Goal: Transaction & Acquisition: Download file/media

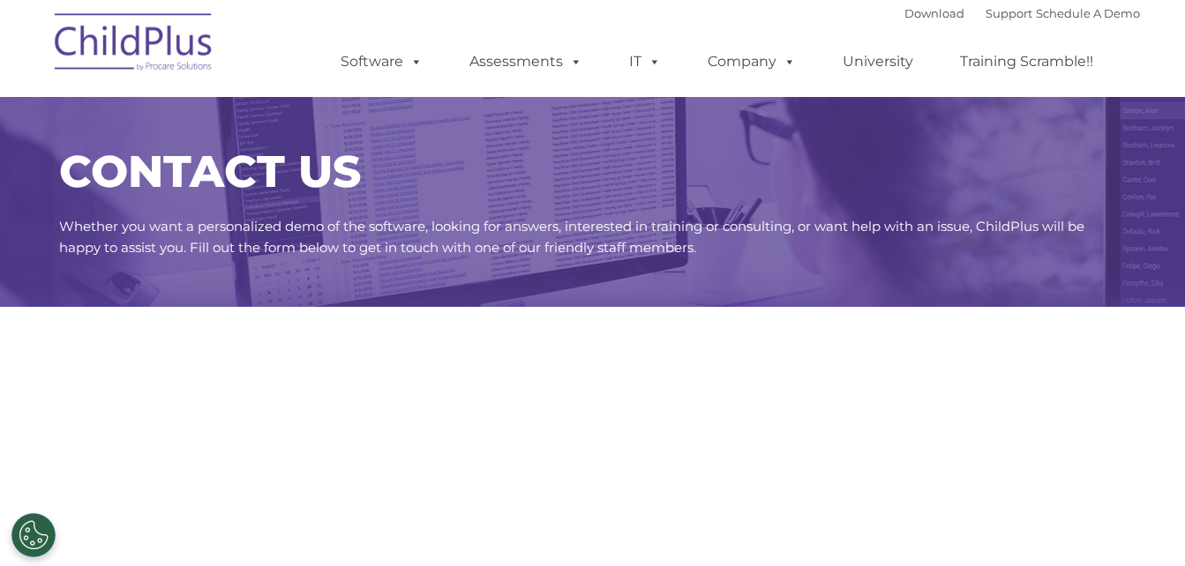
select select "MEDIUM"
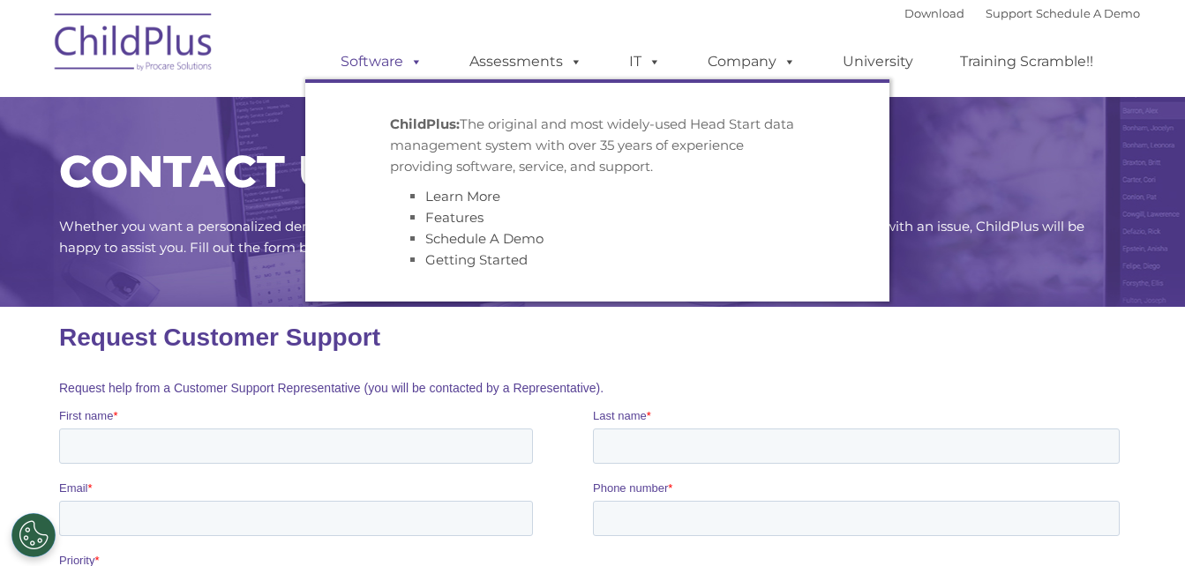
click at [381, 52] on link "Software" at bounding box center [381, 61] width 117 height 35
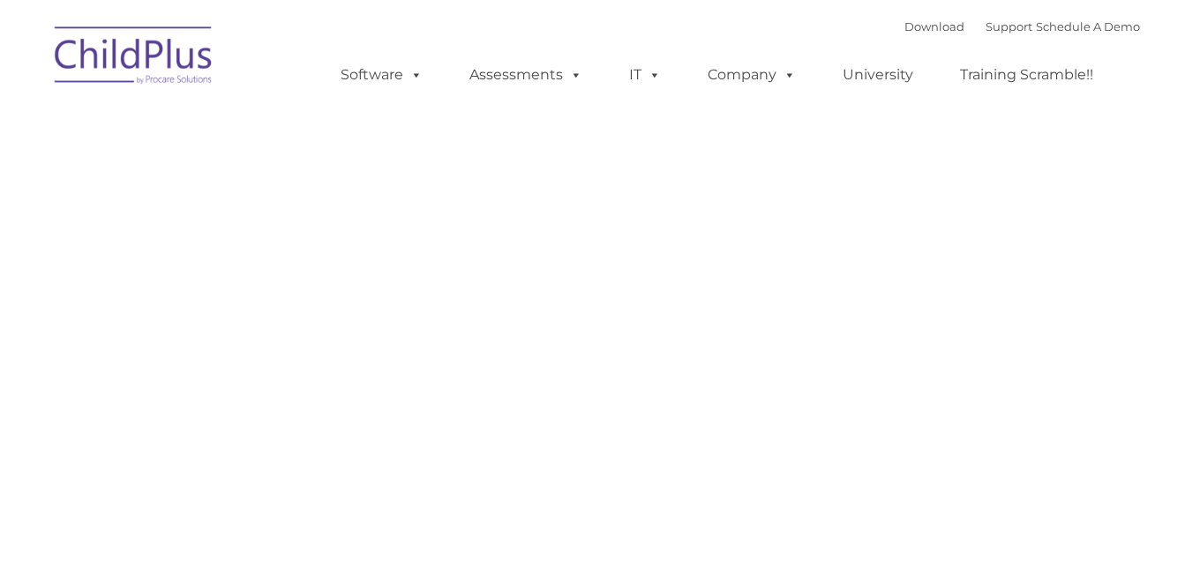
type input ""
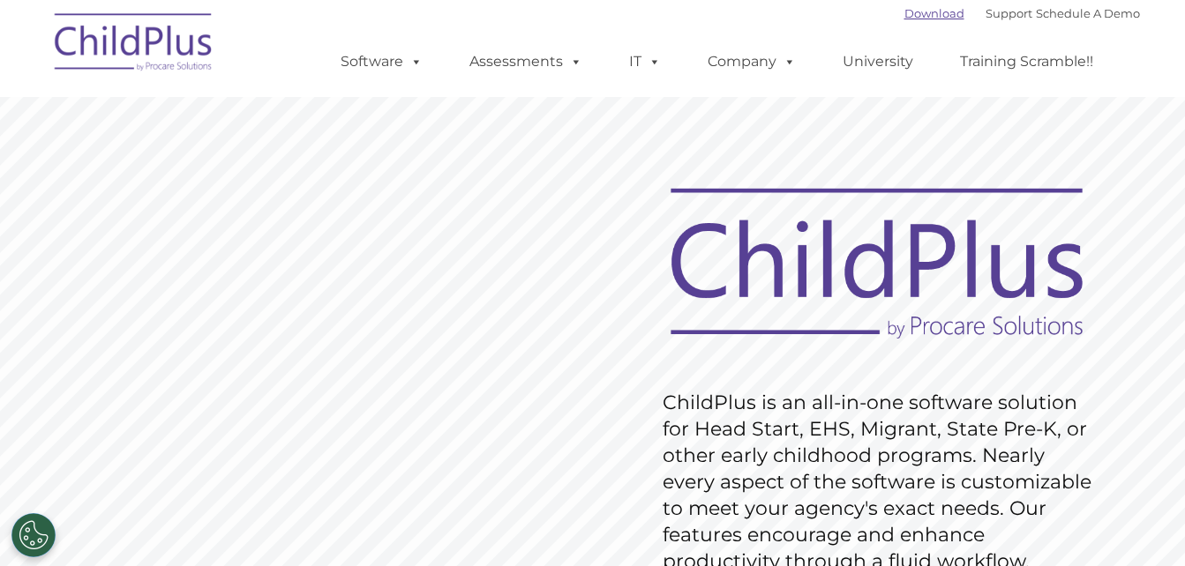
click at [910, 17] on link "Download" at bounding box center [934, 13] width 60 height 14
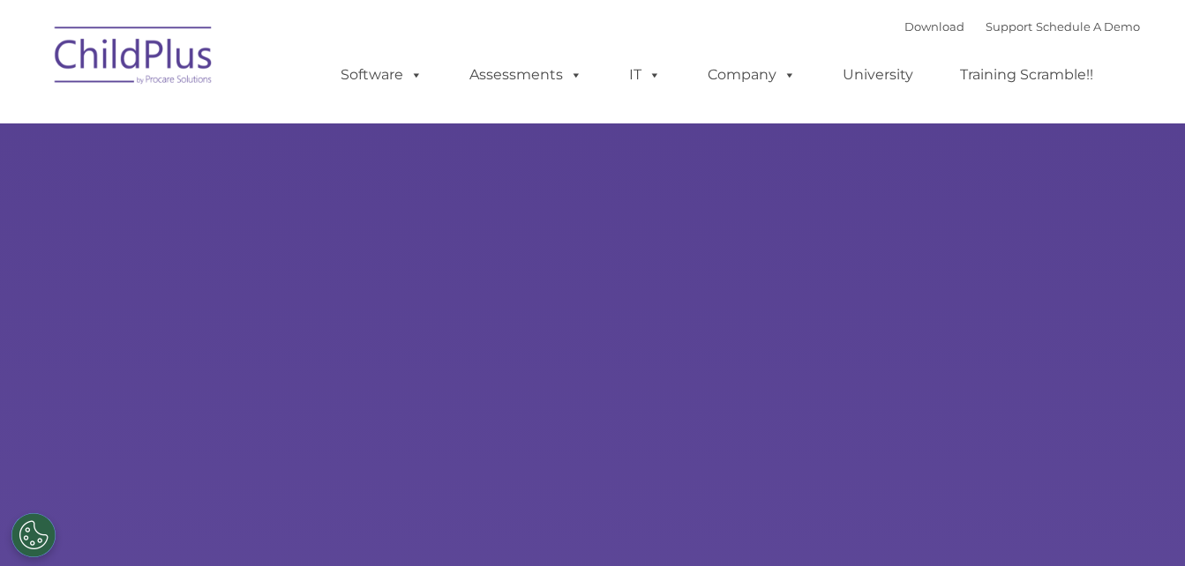
select select "MEDIUM"
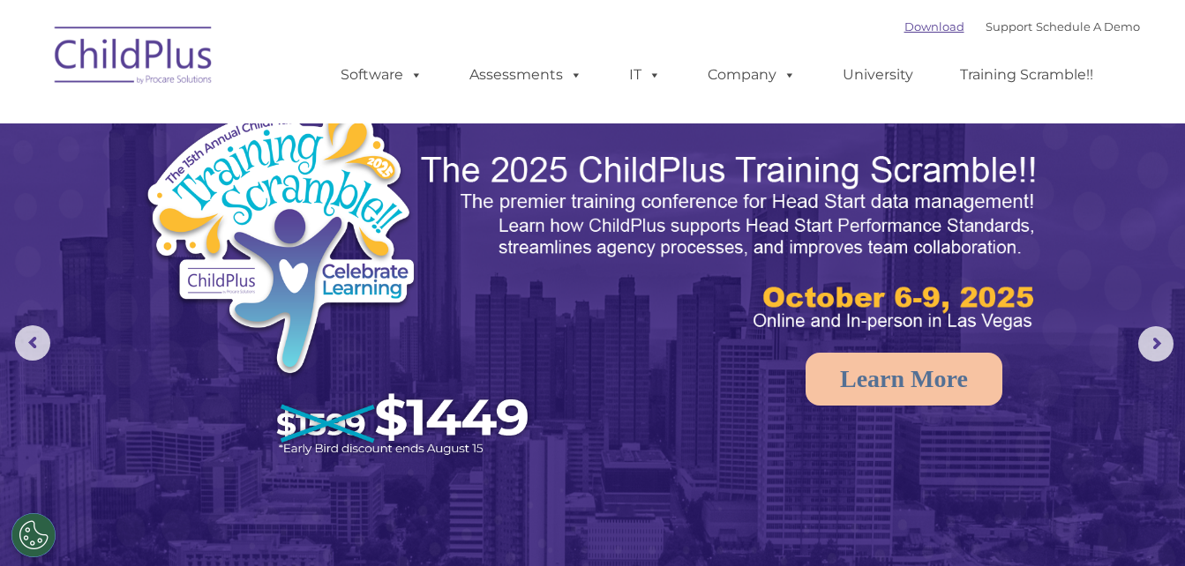
click at [904, 23] on link "Download" at bounding box center [934, 26] width 60 height 14
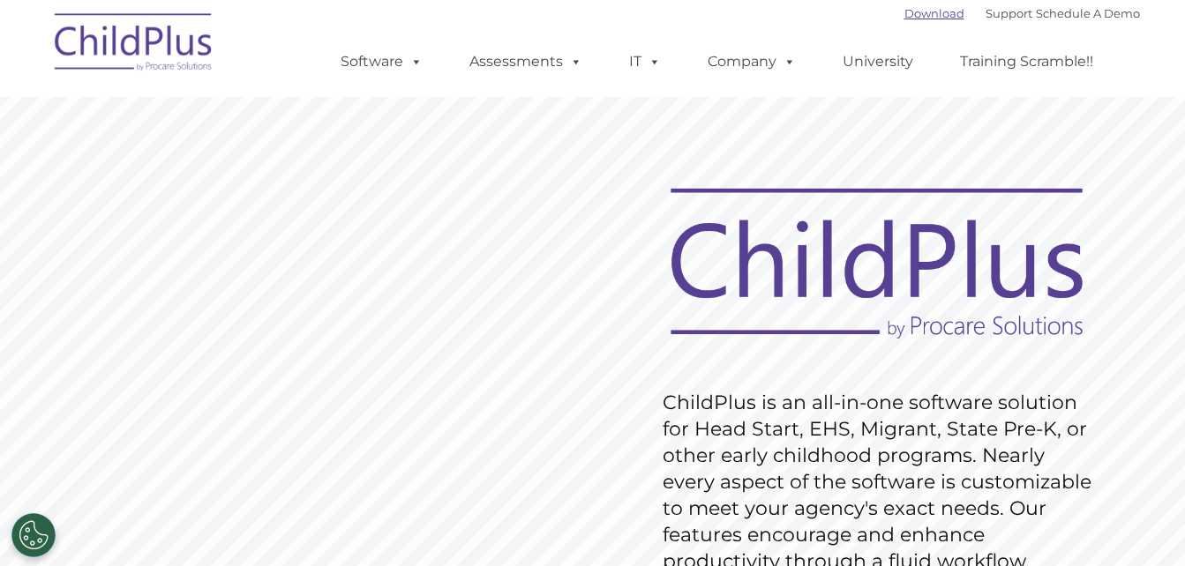
click at [921, 17] on link "Download" at bounding box center [934, 13] width 60 height 14
